Goal: Navigation & Orientation: Find specific page/section

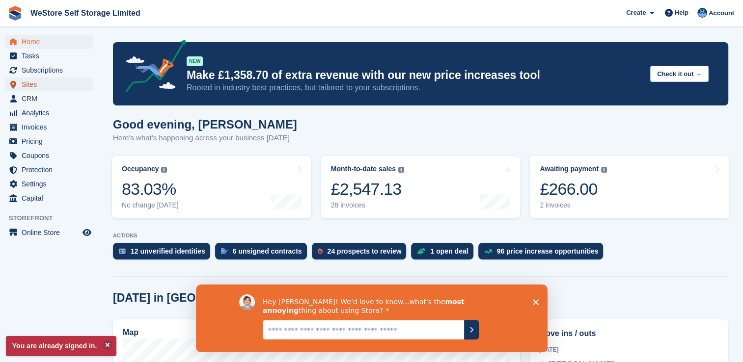
click at [33, 86] on span "Sites" at bounding box center [51, 85] width 59 height 14
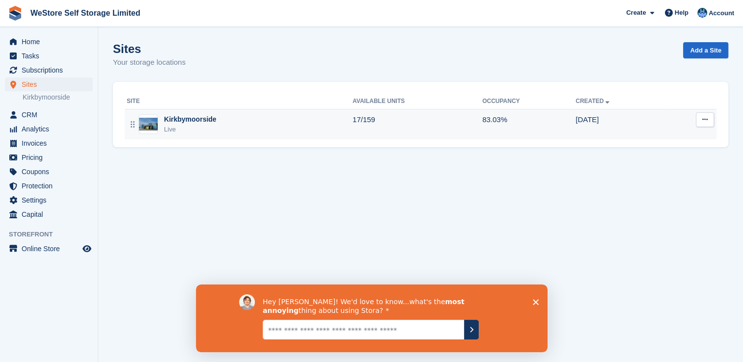
click at [180, 120] on div "Kirkbymoorside" at bounding box center [190, 119] width 53 height 10
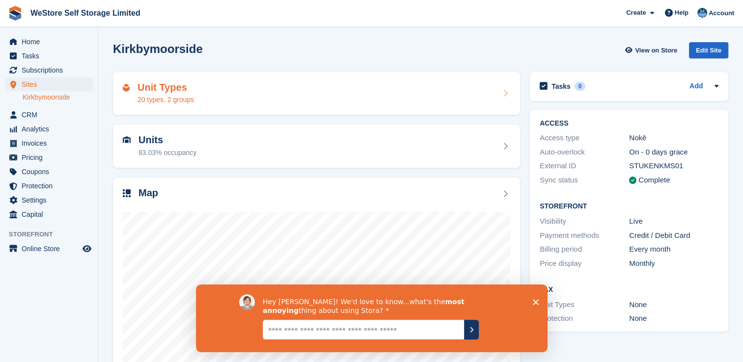
click at [169, 86] on h2 "Unit Types" at bounding box center [165, 87] width 56 height 11
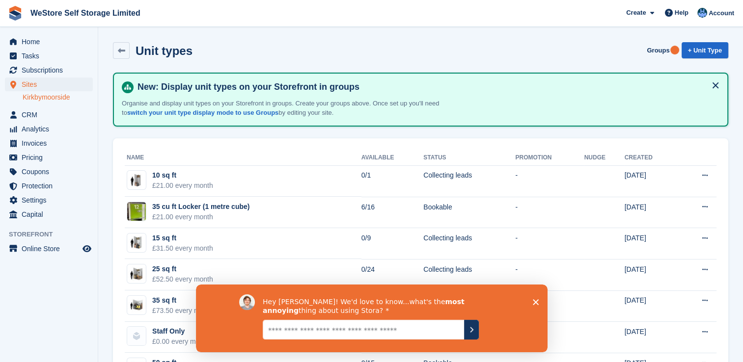
click at [545, 303] on div "Hey Joanne! We'd love to know...what's the most annoying thing about using Stor…" at bounding box center [370, 318] width 351 height 68
click at [535, 299] on icon "Close survey" at bounding box center [535, 302] width 6 height 6
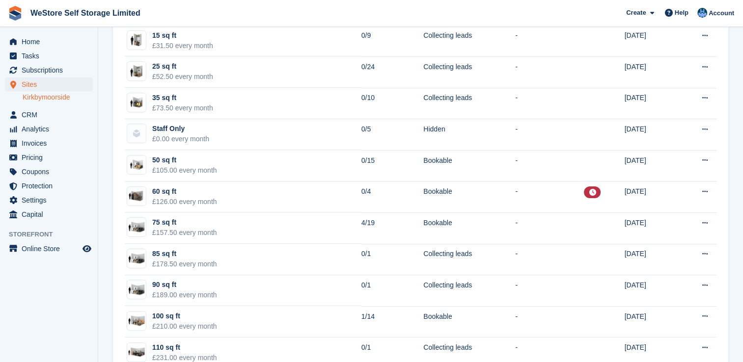
scroll to position [229, 0]
